Goal: Information Seeking & Learning: Learn about a topic

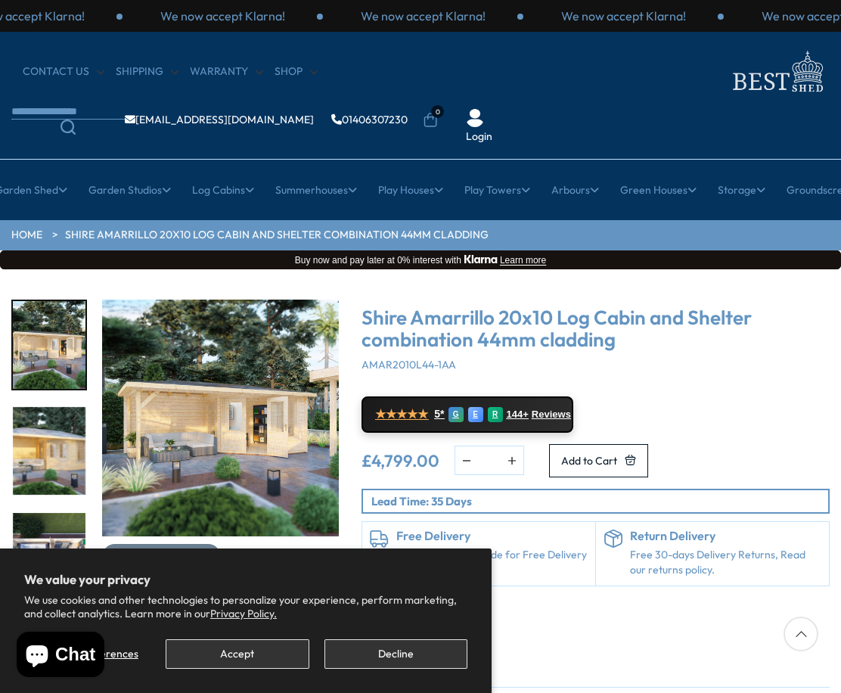
click at [49, 342] on img "1 / 8" at bounding box center [49, 345] width 73 height 88
click at [51, 443] on img "2 / 8" at bounding box center [49, 451] width 73 height 88
click at [257, 648] on button "Accept" at bounding box center [237, 653] width 143 height 29
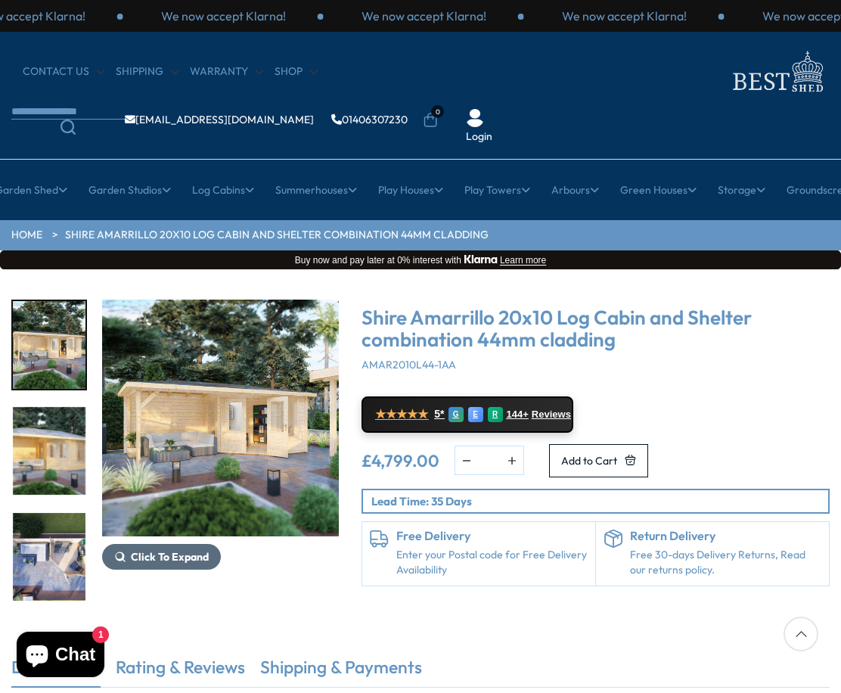
click at [173, 556] on span "Click To Expand" at bounding box center [170, 557] width 78 height 14
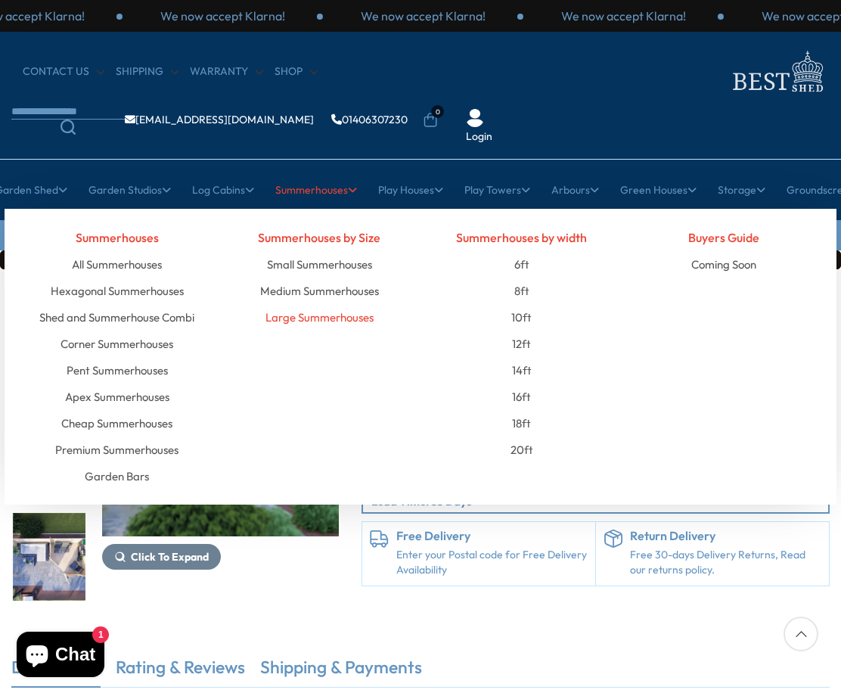
click at [296, 315] on link "Large Summerhouses" at bounding box center [319, 317] width 108 height 26
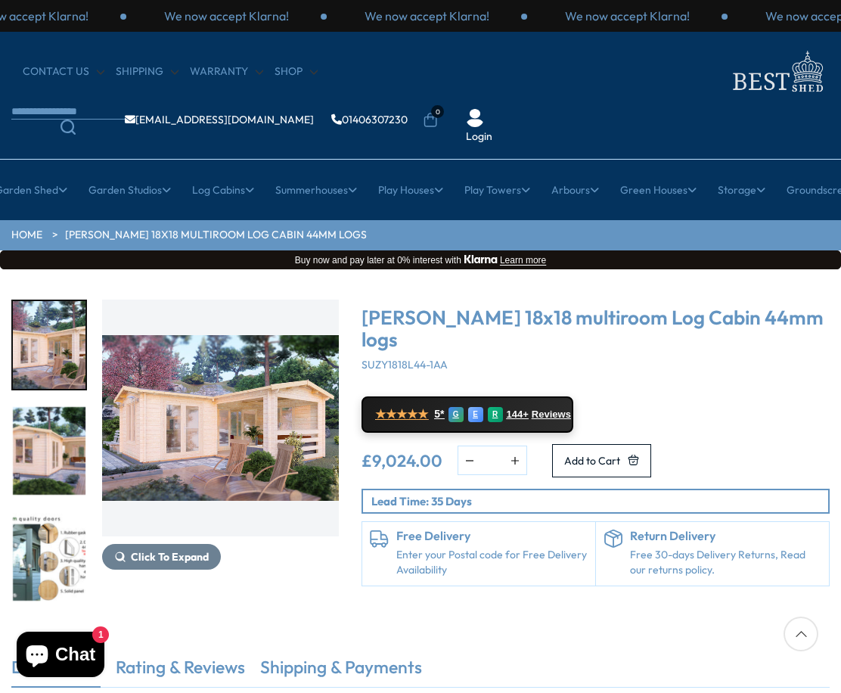
click at [196, 433] on img "1 / 7" at bounding box center [220, 417] width 237 height 237
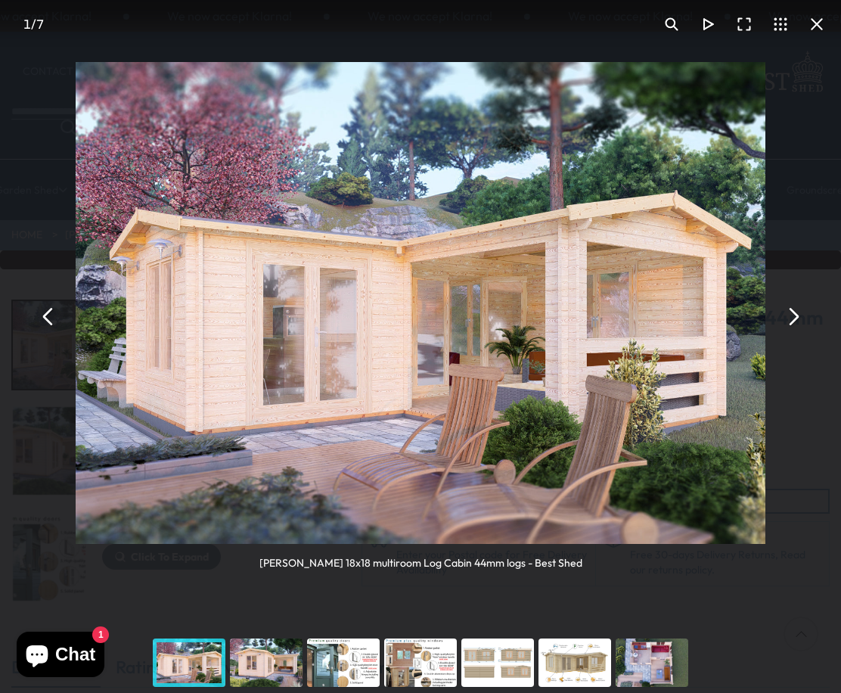
click at [260, 659] on div "You can close this modal content with the ESC key" at bounding box center [266, 662] width 77 height 60
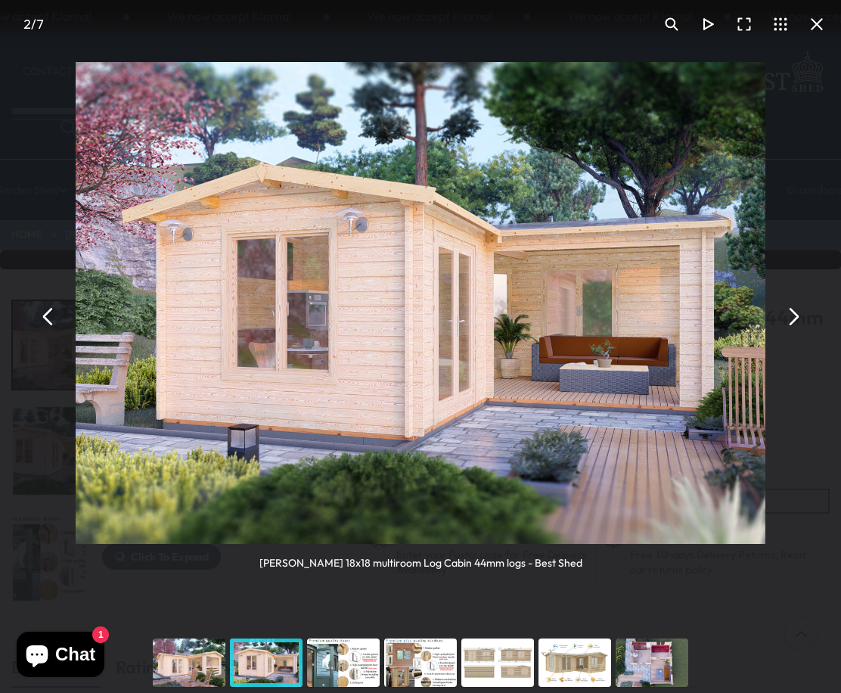
click at [327, 663] on div "You can close this modal content with the ESC key" at bounding box center [343, 662] width 77 height 60
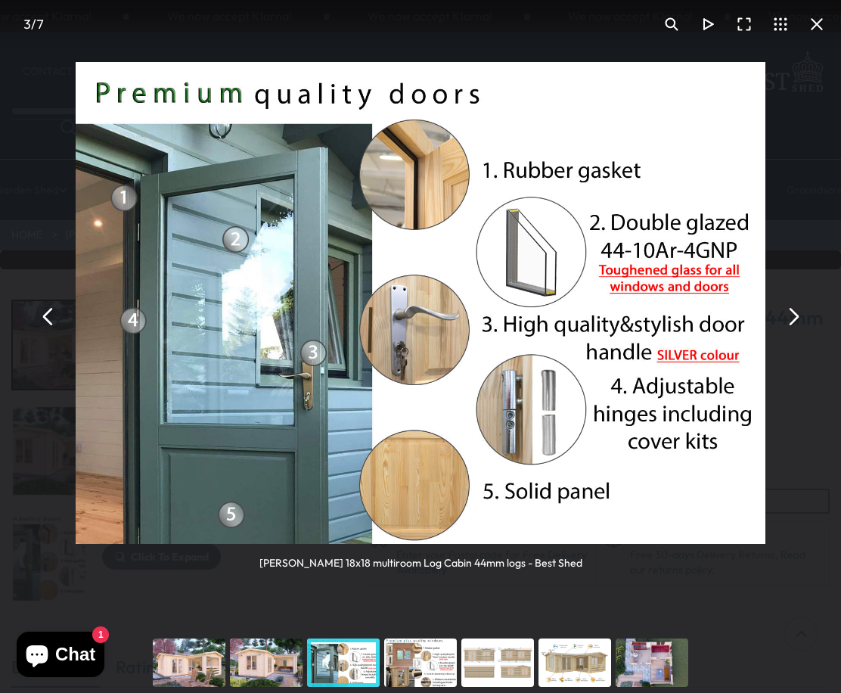
click at [413, 663] on div "You can close this modal content with the ESC key" at bounding box center [420, 662] width 77 height 60
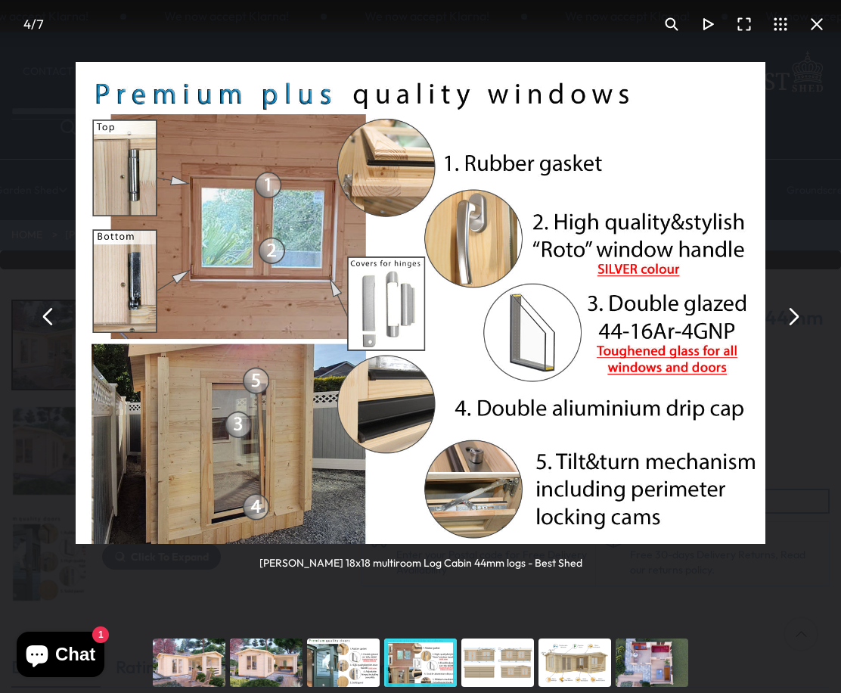
click at [494, 663] on div "You can close this modal content with the ESC key" at bounding box center [497, 662] width 77 height 60
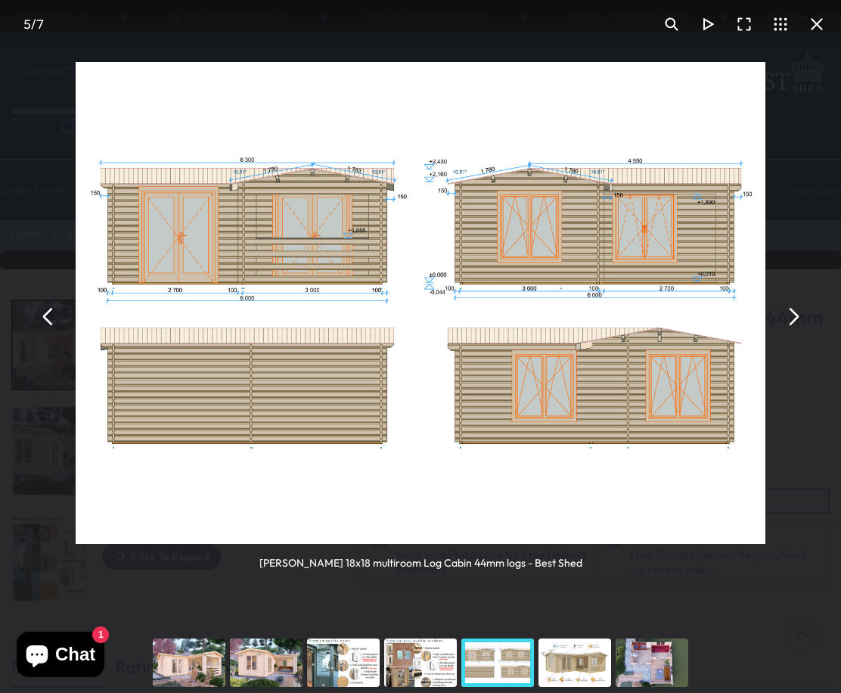
click at [596, 659] on div "You can close this modal content with the ESC key" at bounding box center [574, 662] width 77 height 60
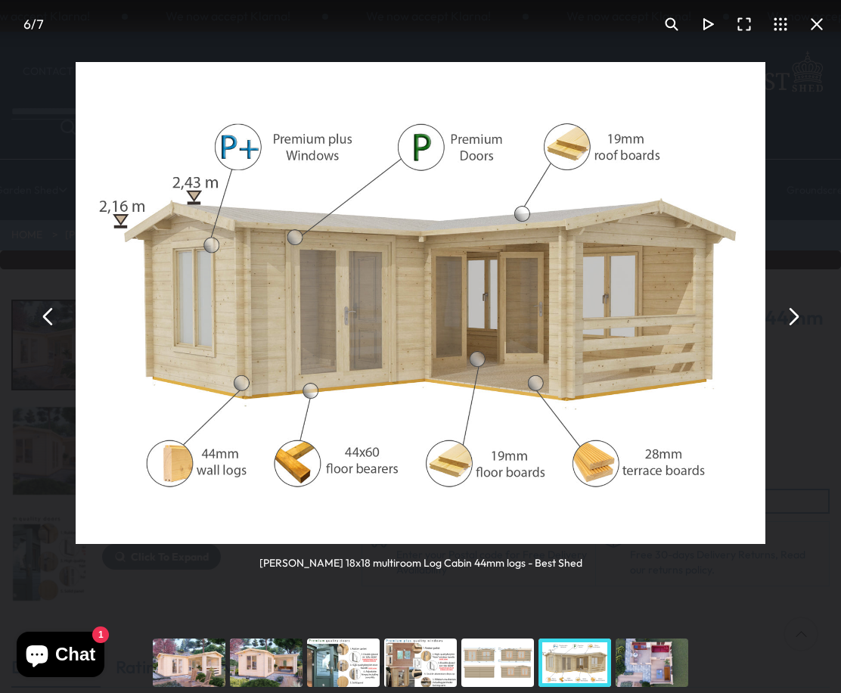
click at [655, 658] on div "You can close this modal content with the ESC key" at bounding box center [651, 662] width 77 height 60
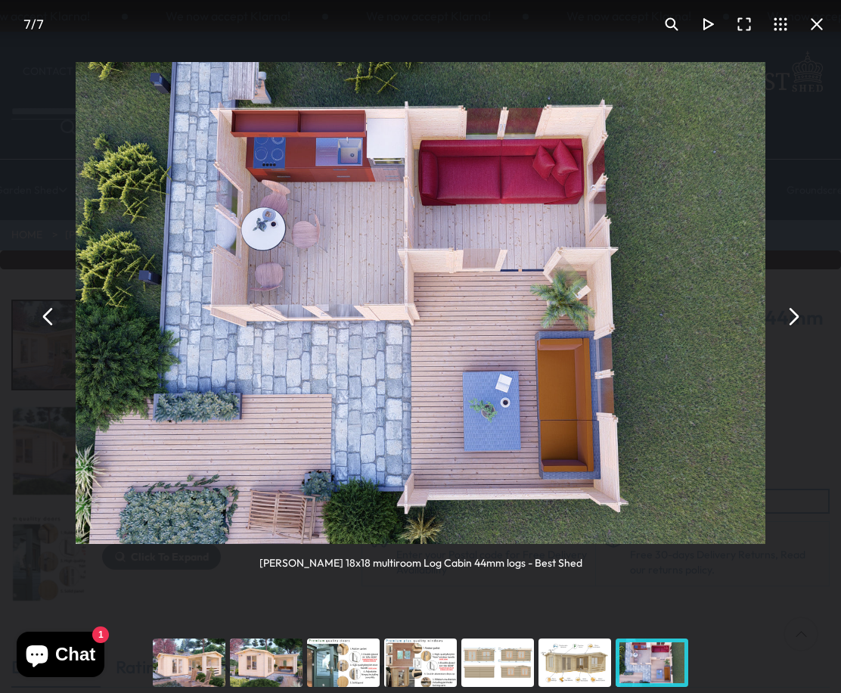
click at [820, 22] on button "You can close this modal content with the ESC key" at bounding box center [816, 24] width 36 height 36
